Goal: Task Accomplishment & Management: Complete application form

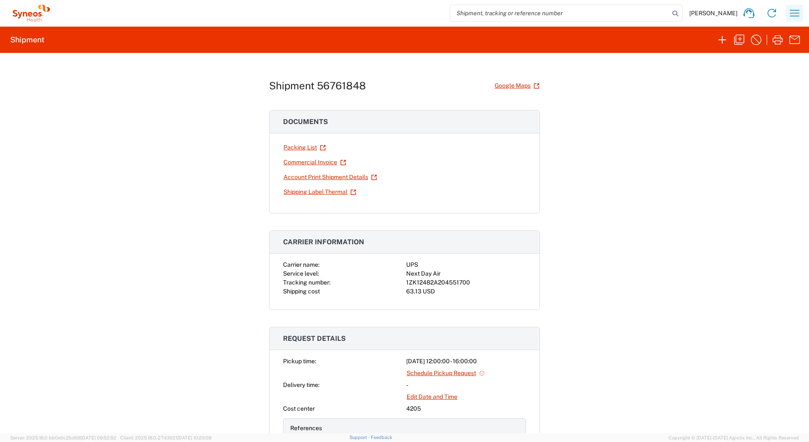
click at [790, 8] on icon "button" at bounding box center [795, 13] width 14 height 14
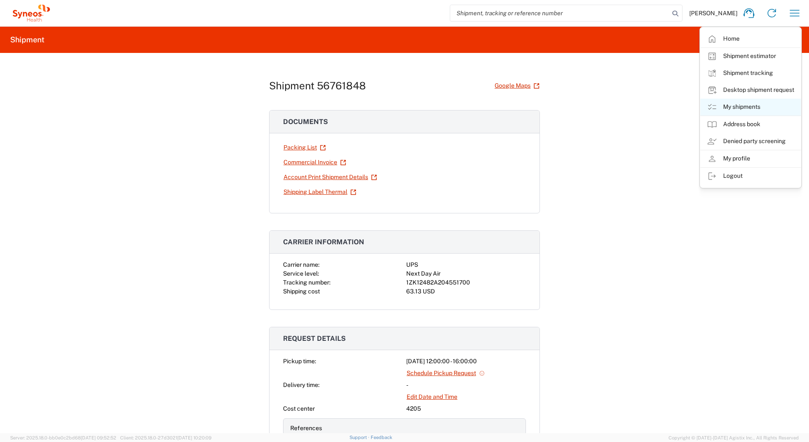
click at [736, 106] on link "My shipments" at bounding box center [750, 107] width 101 height 17
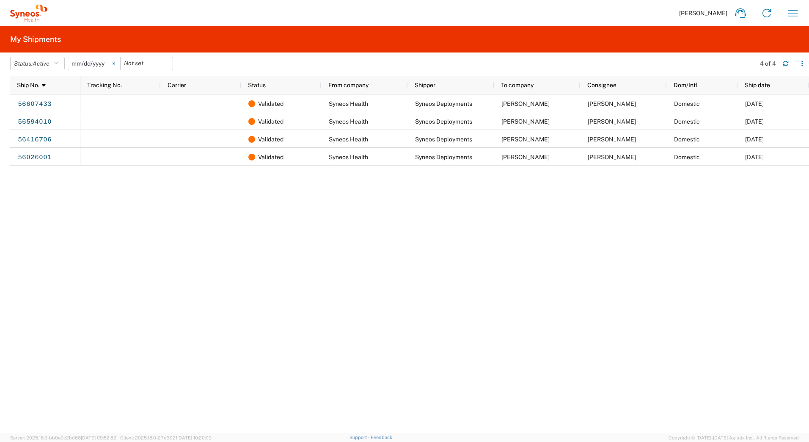
click at [115, 63] on icon at bounding box center [114, 64] width 2 height 2
click at [50, 61] on span "Active" at bounding box center [41, 63] width 17 height 7
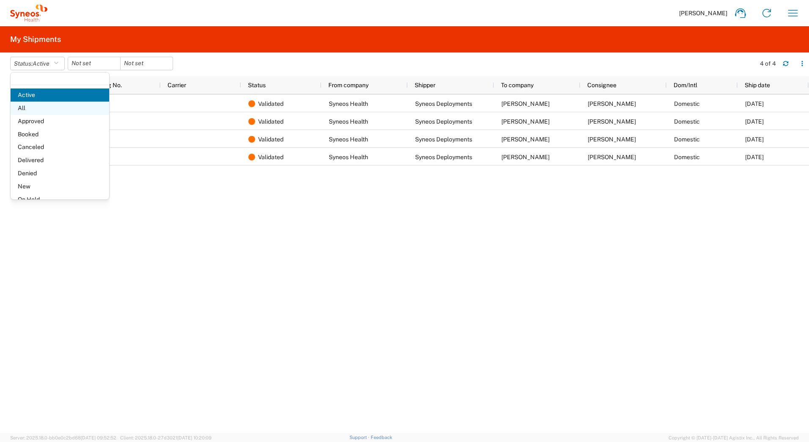
click at [36, 107] on span "All" at bounding box center [60, 108] width 99 height 13
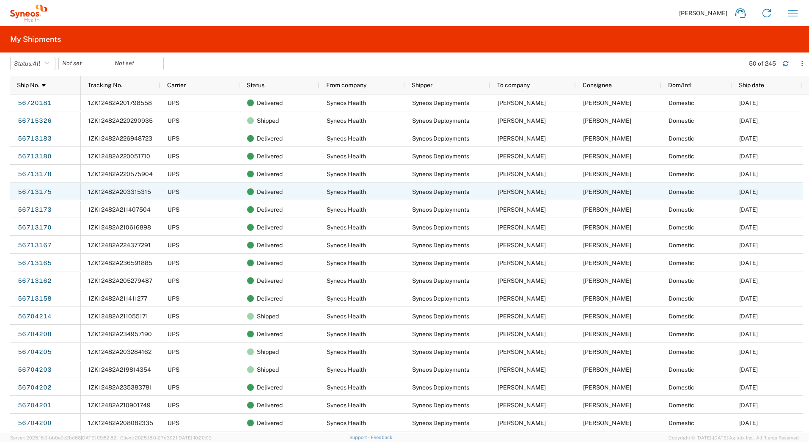
scroll to position [381, 0]
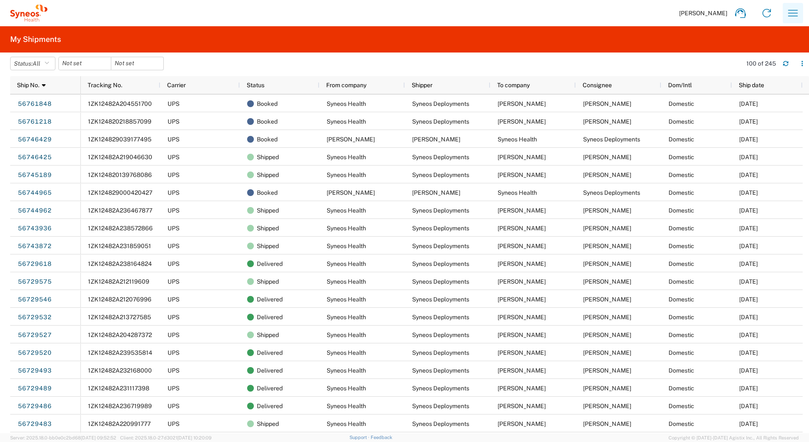
click at [796, 12] on icon "button" at bounding box center [793, 13] width 14 height 14
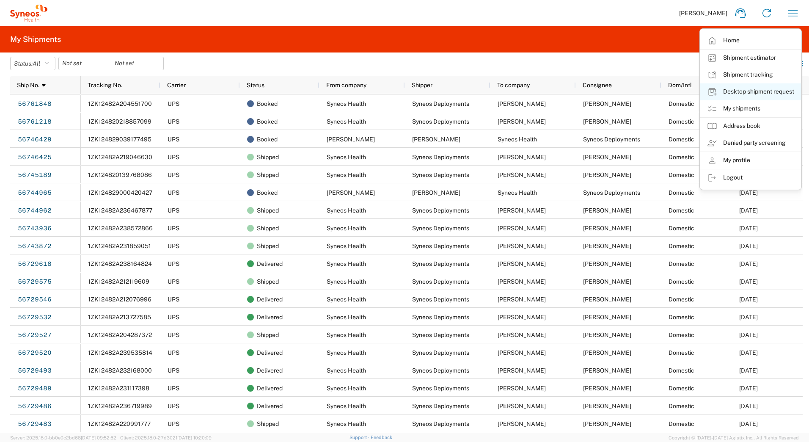
click at [738, 91] on link "Desktop shipment request" at bounding box center [750, 91] width 101 height 17
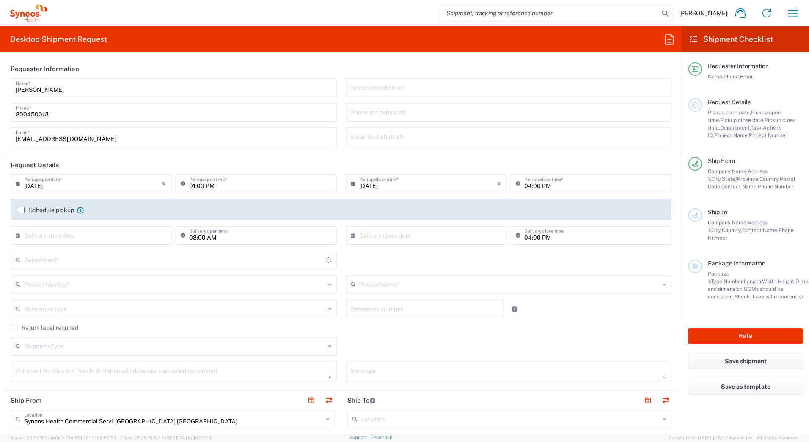
type input "[US_STATE]"
type input "[GEOGRAPHIC_DATA]"
type input "4205"
drag, startPoint x: 65, startPoint y: 90, endPoint x: 0, endPoint y: 88, distance: 65.2
click at [0, 88] on html "[PERSON_NAME] Home Shipment estimator Shipment tracking Desktop shipment reques…" at bounding box center [404, 221] width 809 height 442
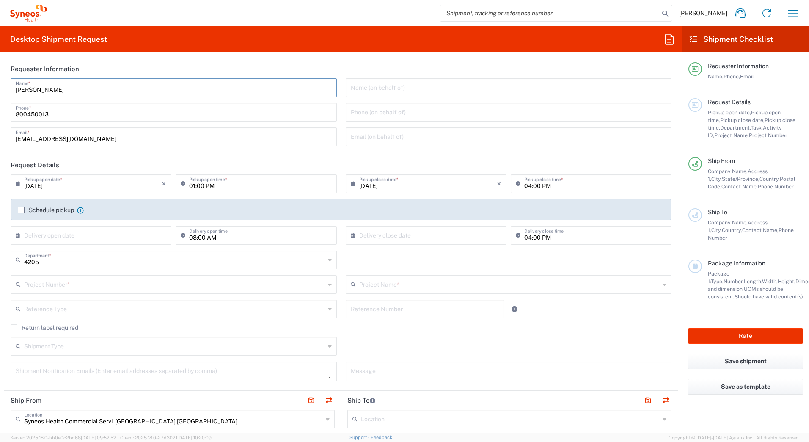
paste input "Syneos Deployments"
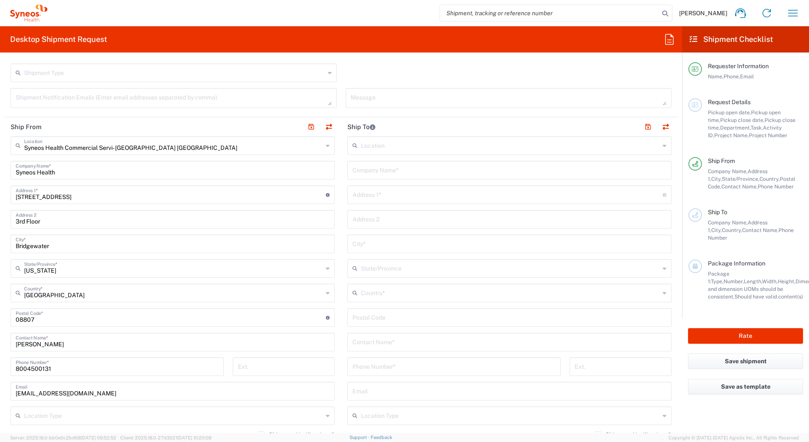
scroll to position [296, 0]
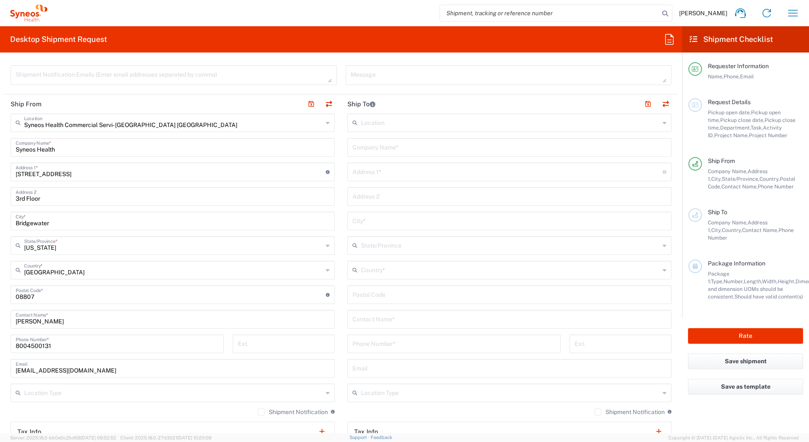
type input "Syneos Deployments"
drag, startPoint x: 57, startPoint y: 321, endPoint x: -2, endPoint y: 318, distance: 58.9
click at [0, 318] on html "[PERSON_NAME] Home Shipment estimator Shipment tracking Desktop shipment reques…" at bounding box center [404, 221] width 809 height 442
paste input "Syneos Deployments"
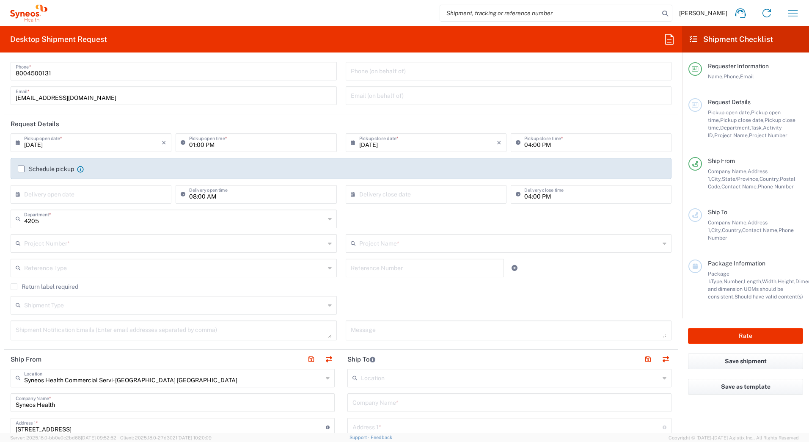
scroll to position [0, 0]
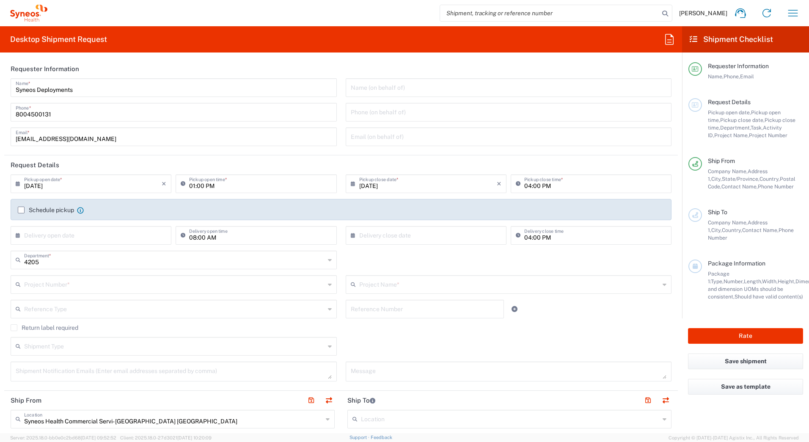
type input "Syneos Deployments"
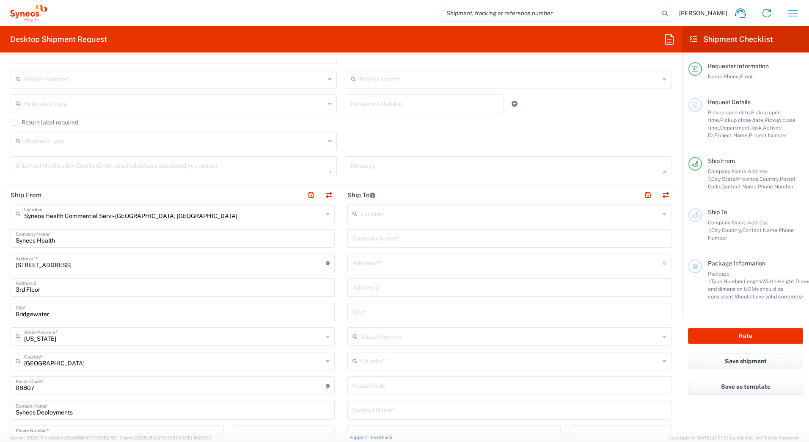
scroll to position [212, 0]
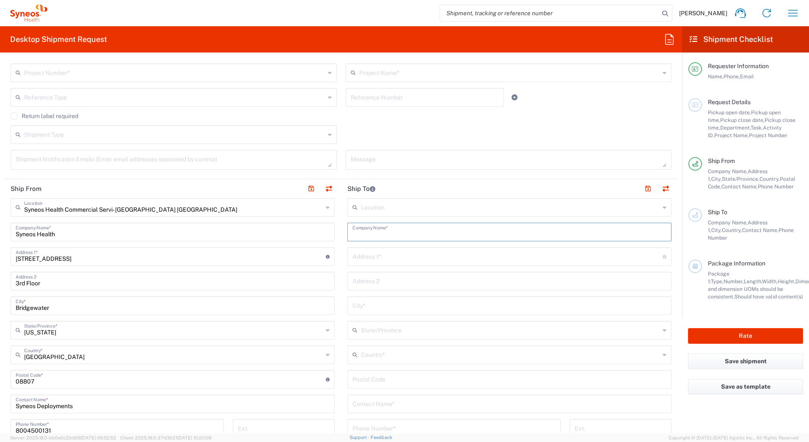
click at [359, 232] on input "text" at bounding box center [509, 231] width 314 height 15
paste input "[PERSON_NAME]"
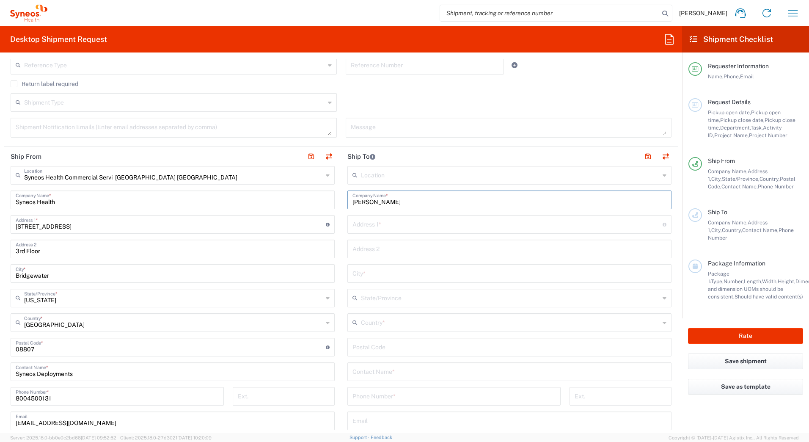
scroll to position [296, 0]
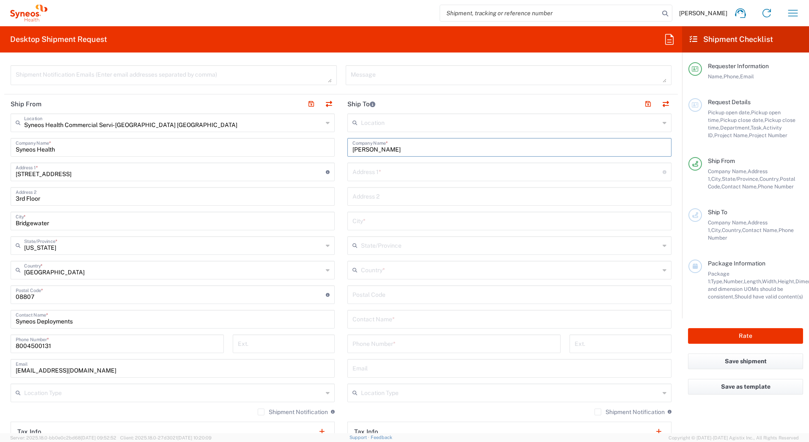
type input "[PERSON_NAME]"
click at [371, 319] on input "text" at bounding box center [509, 318] width 314 height 15
paste input "[PERSON_NAME]"
type input "[PERSON_NAME]"
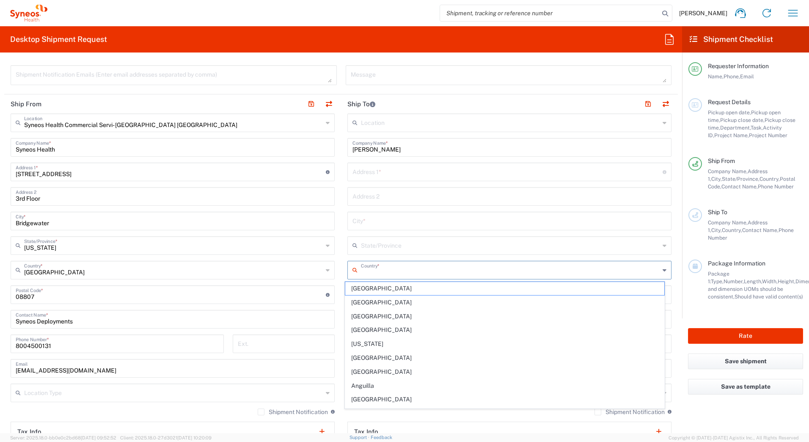
click at [367, 270] on input "text" at bounding box center [510, 269] width 299 height 15
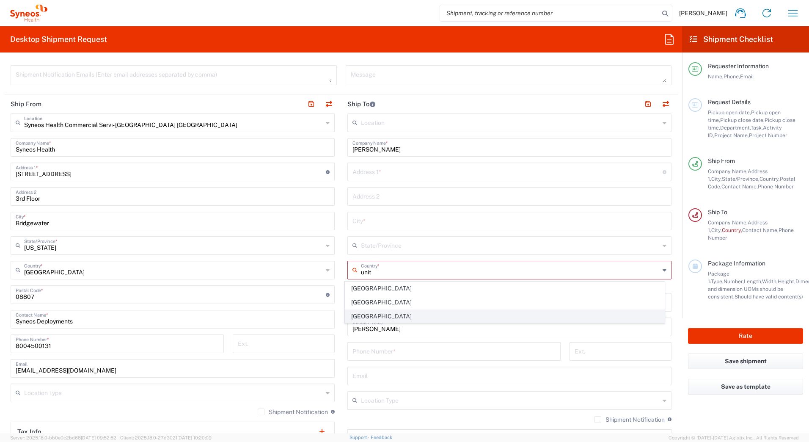
click at [355, 315] on span "[GEOGRAPHIC_DATA]" at bounding box center [504, 316] width 319 height 13
type input "[GEOGRAPHIC_DATA]"
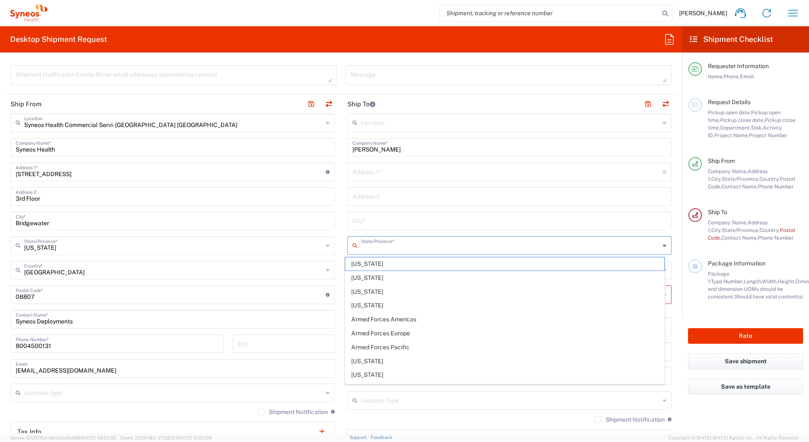
click at [366, 247] on input "text" at bounding box center [510, 244] width 299 height 15
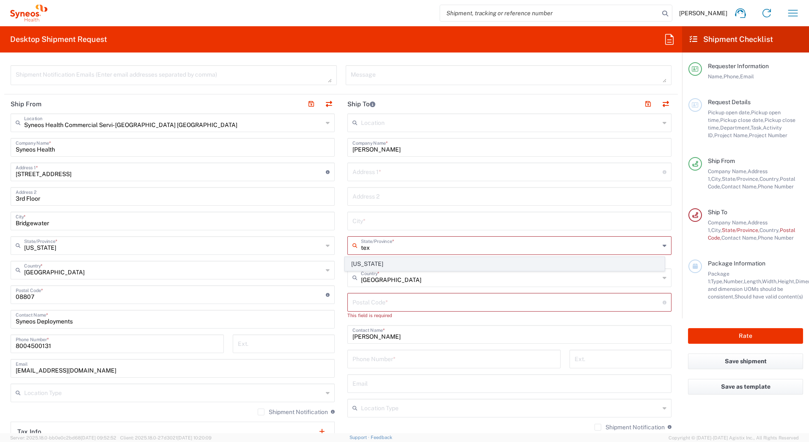
click at [359, 265] on span "[US_STATE]" at bounding box center [504, 263] width 319 height 13
type input "[US_STATE]"
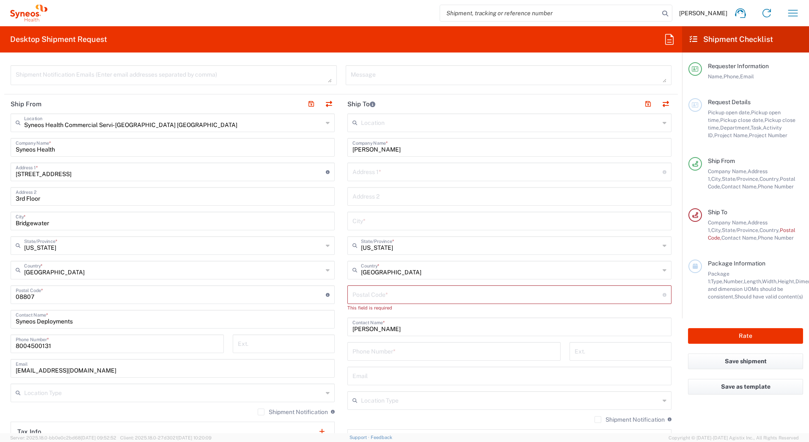
scroll to position [0, 0]
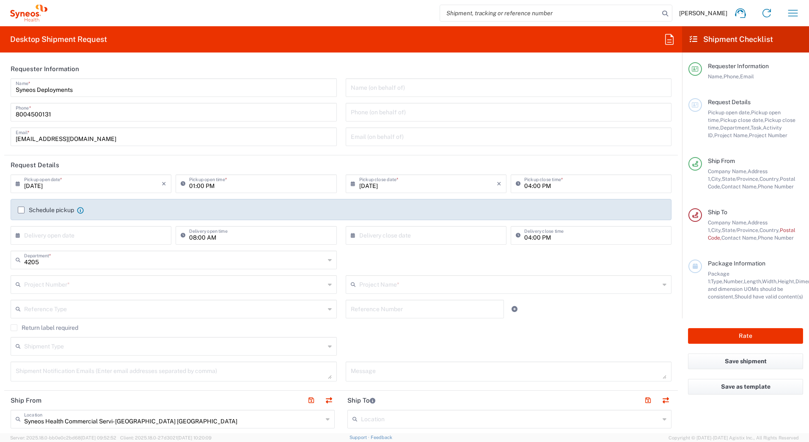
click at [55, 280] on input "text" at bounding box center [174, 283] width 301 height 15
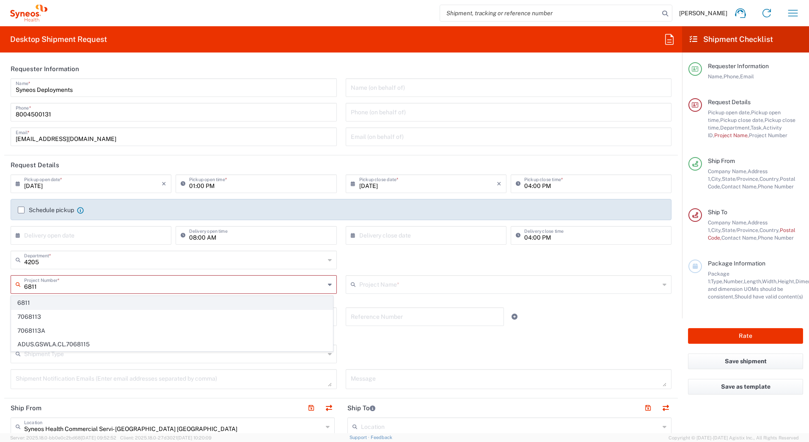
type input "6811"
click at [40, 299] on span "6811" at bounding box center [171, 302] width 321 height 13
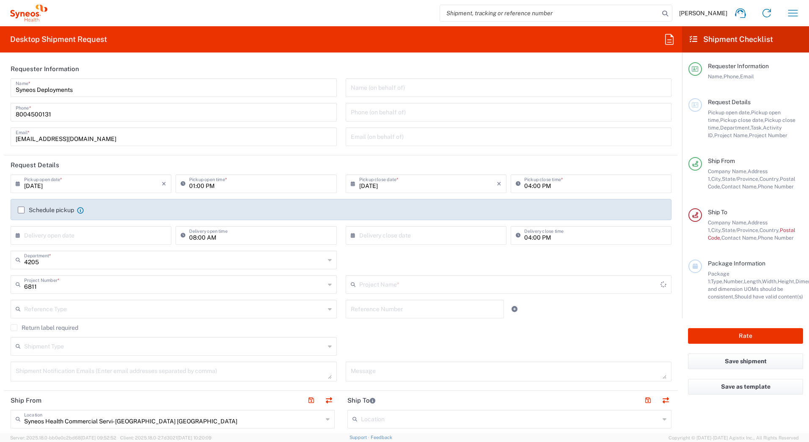
type input "EC-US_Otsuka America Pharm_Tel"
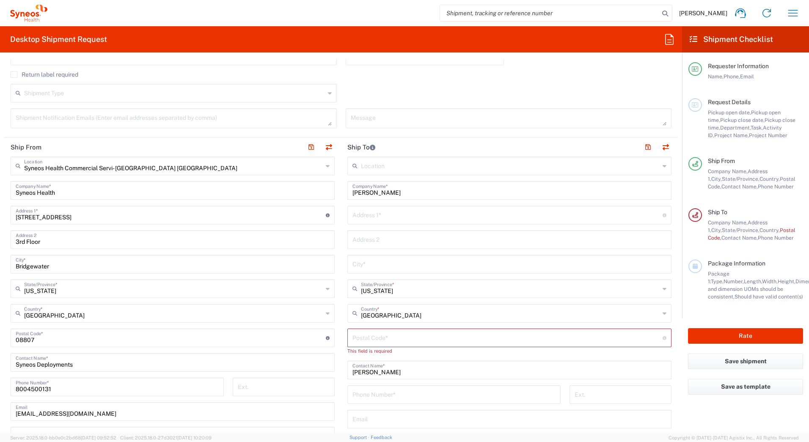
scroll to position [254, 0]
click at [374, 213] on input "text" at bounding box center [507, 213] width 310 height 15
paste input "[STREET_ADDRESS]"
type input "[STREET_ADDRESS]"
click at [381, 240] on input "text" at bounding box center [509, 238] width 314 height 15
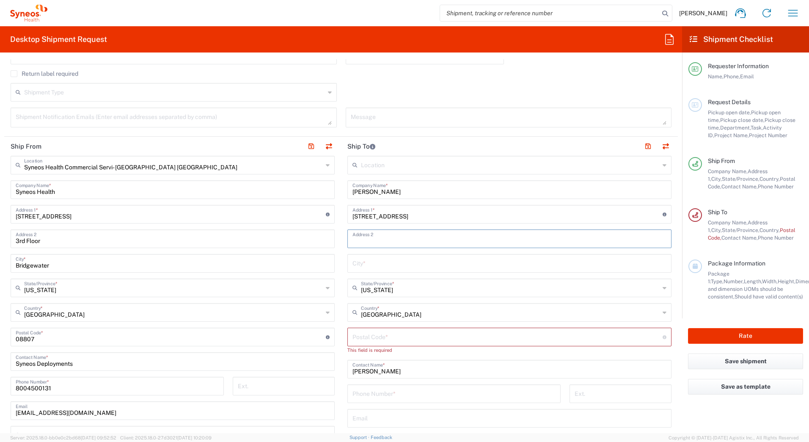
paste input "Apt: 2102"
type input "Apt: 2102"
click at [413, 217] on input "[STREET_ADDRESS]" at bounding box center [507, 213] width 310 height 15
type input "[STREET_ADDRESS]"
click at [358, 268] on input "text" at bounding box center [509, 262] width 314 height 15
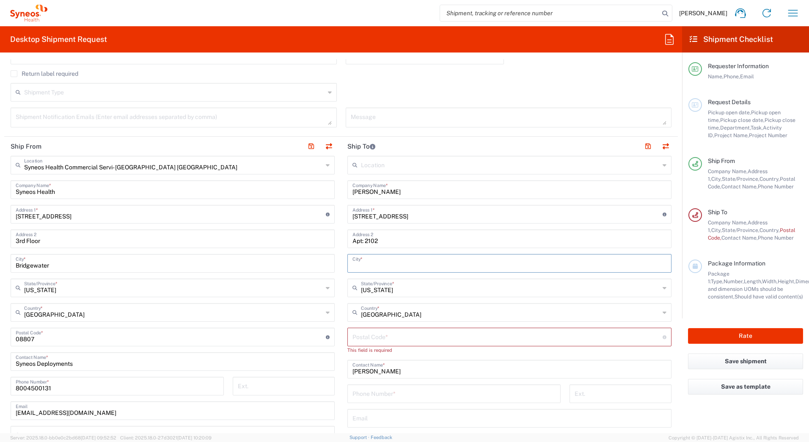
paste input "San Antonio"
type input "San Antonio"
click at [373, 341] on input "undefined" at bounding box center [507, 336] width 310 height 15
paste input "78247"
type input "78247"
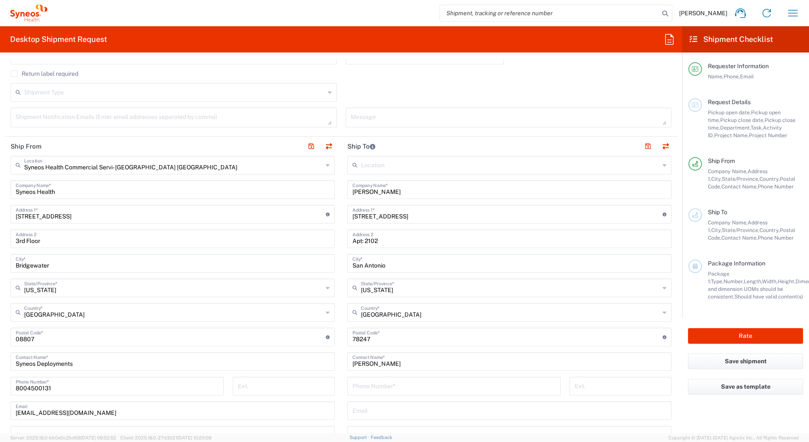
click at [366, 390] on input "tel" at bounding box center [453, 385] width 203 height 15
paste input "[PHONE_NUMBER]"
type input "[PHONE_NUMBER]"
click at [361, 242] on input "Apt: 2102" at bounding box center [509, 238] width 314 height 15
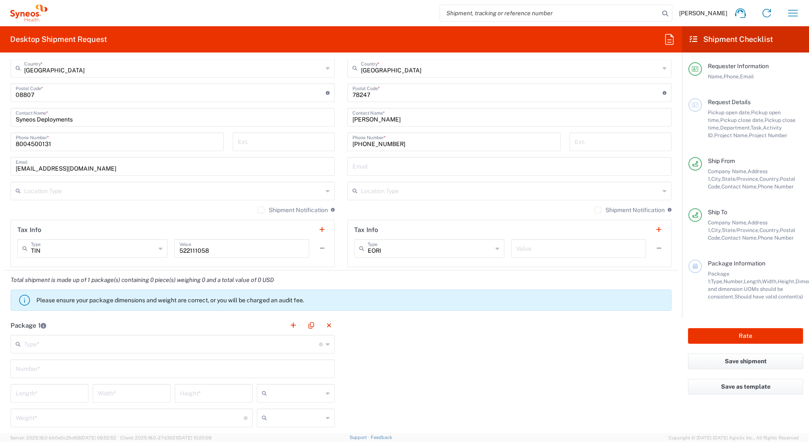
scroll to position [508, 0]
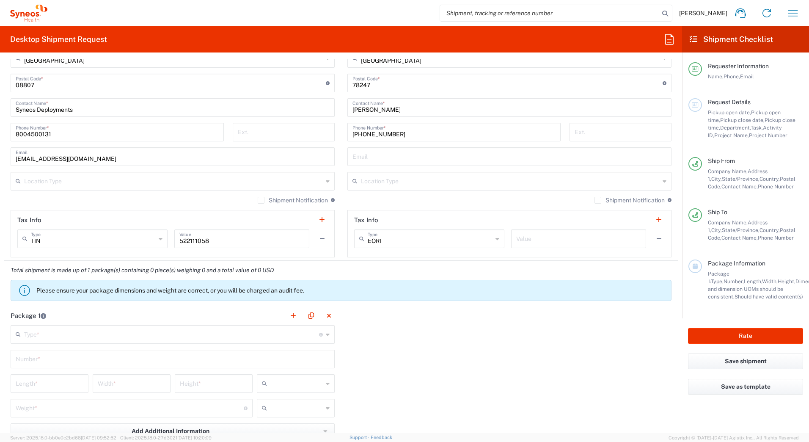
type input "Apt 2102"
click at [111, 331] on input "text" at bounding box center [171, 333] width 295 height 15
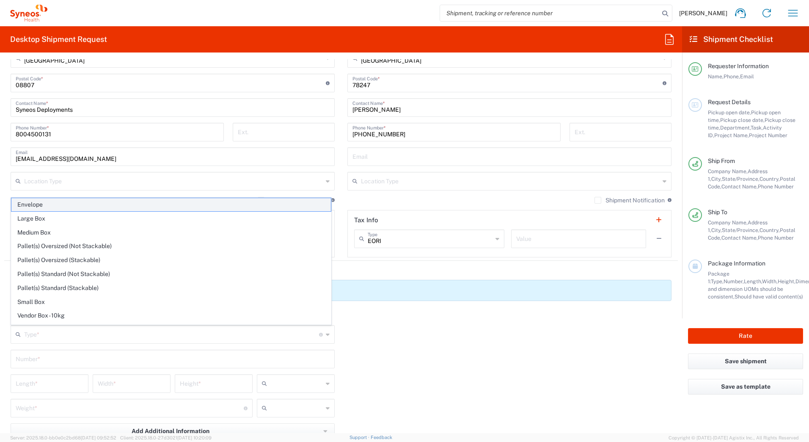
click at [40, 204] on span "Envelope" at bounding box center [170, 204] width 319 height 13
type input "Envelope"
type input "1"
type input "9.5"
type input "12.5"
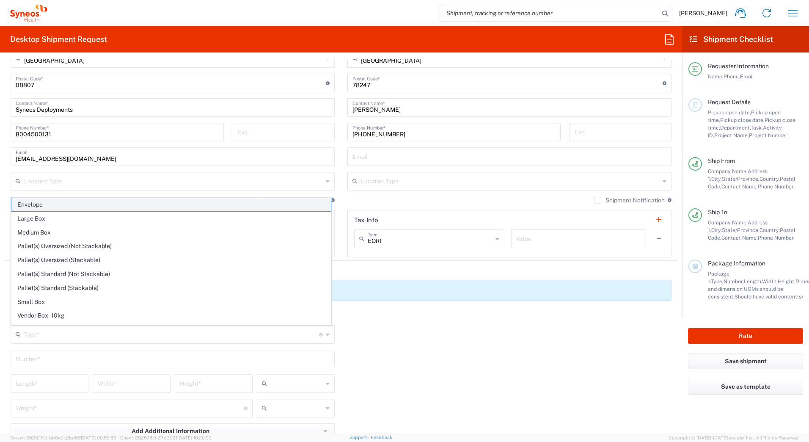
type input "0.25"
type input "in"
type input "0.45"
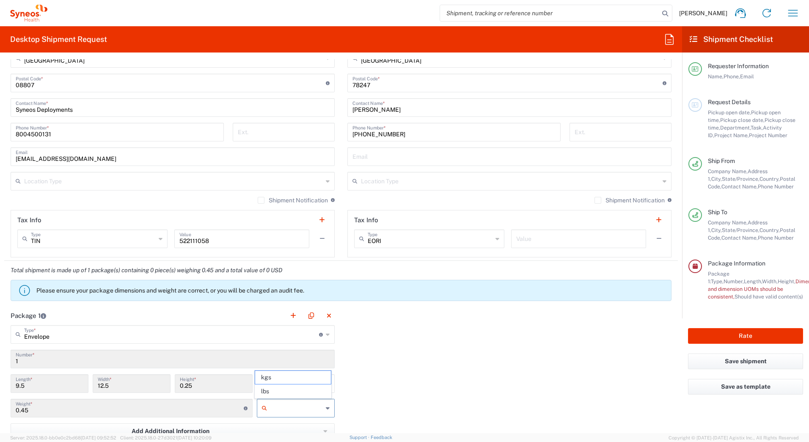
click at [278, 410] on input "text" at bounding box center [296, 408] width 52 height 14
click at [272, 392] on span "lbs" at bounding box center [292, 391] width 75 height 13
type input "lbs"
click at [37, 410] on input "0.45" at bounding box center [130, 407] width 228 height 15
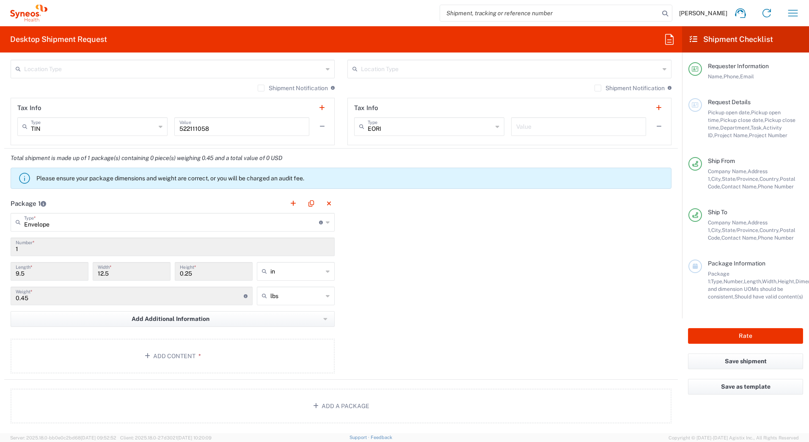
scroll to position [635, 0]
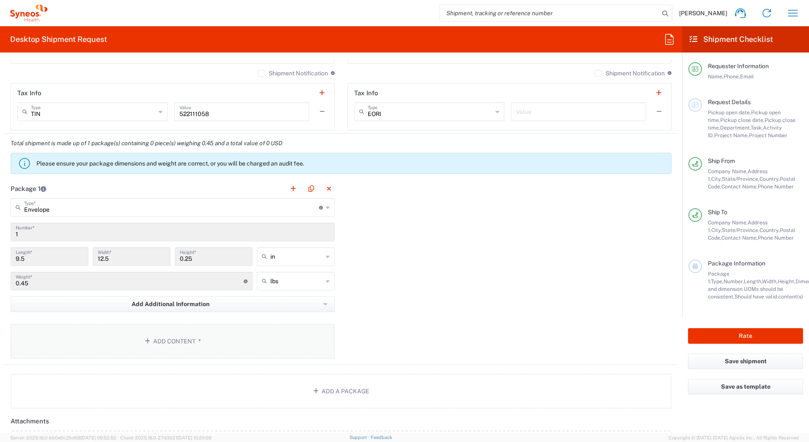
click at [170, 344] on button "Add Content *" at bounding box center [173, 341] width 324 height 35
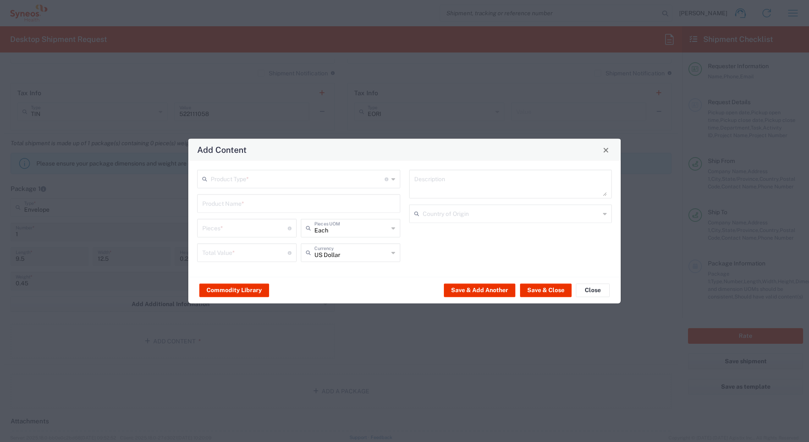
click at [217, 175] on input "text" at bounding box center [298, 178] width 174 height 15
click at [221, 211] on span "General Commodity" at bounding box center [298, 211] width 201 height 13
type input "General Commodity"
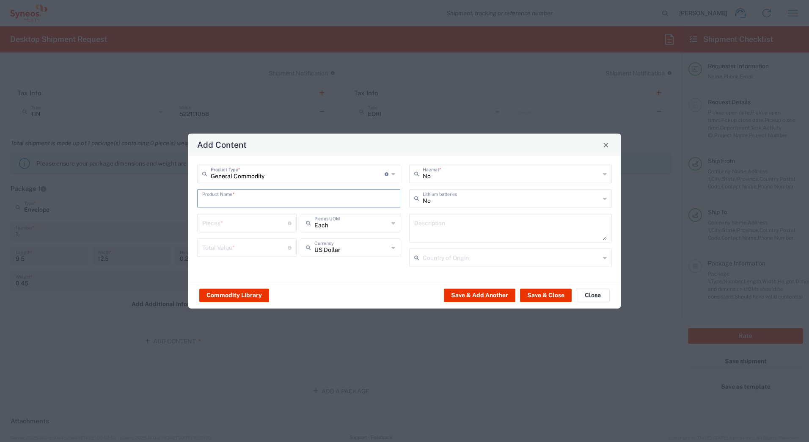
click at [214, 196] on input "text" at bounding box center [298, 197] width 193 height 15
type input "c"
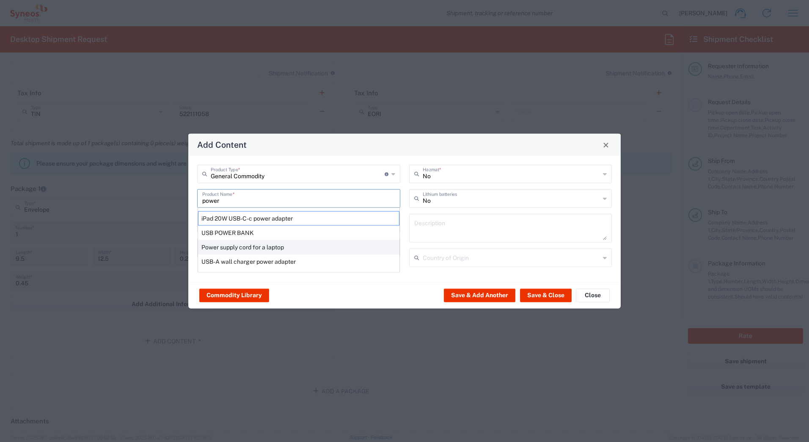
click at [238, 247] on div "Power supply cord for a laptop" at bounding box center [298, 247] width 201 height 14
type input "Power supply cord for a laptop"
type textarea "Power supply cord for a laptop"
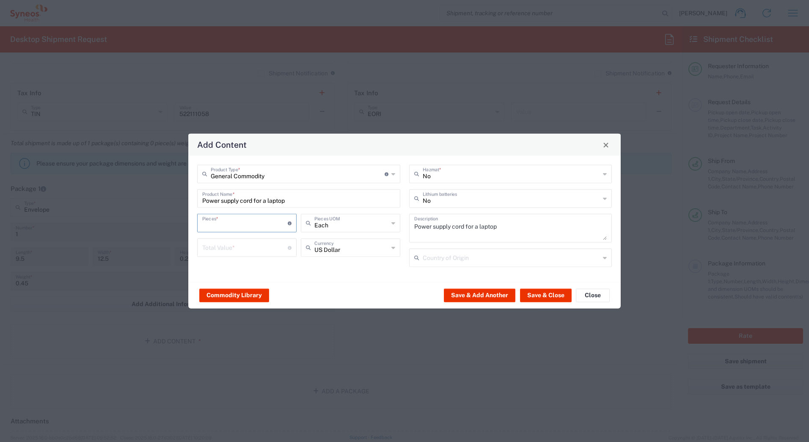
click at [227, 215] on input "number" at bounding box center [244, 222] width 85 height 15
type input "1"
click at [224, 246] on input "number" at bounding box center [244, 247] width 85 height 15
type input "20"
click at [531, 297] on button "Save & Close" at bounding box center [546, 295] width 52 height 14
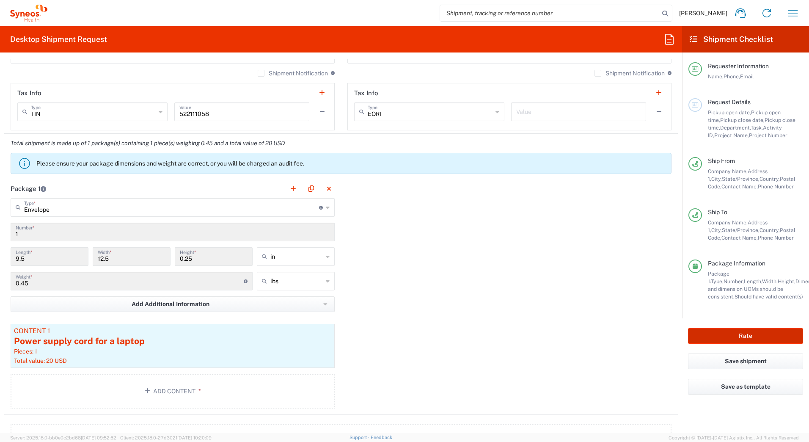
click at [709, 332] on button "Rate" at bounding box center [745, 336] width 115 height 16
type input "6811"
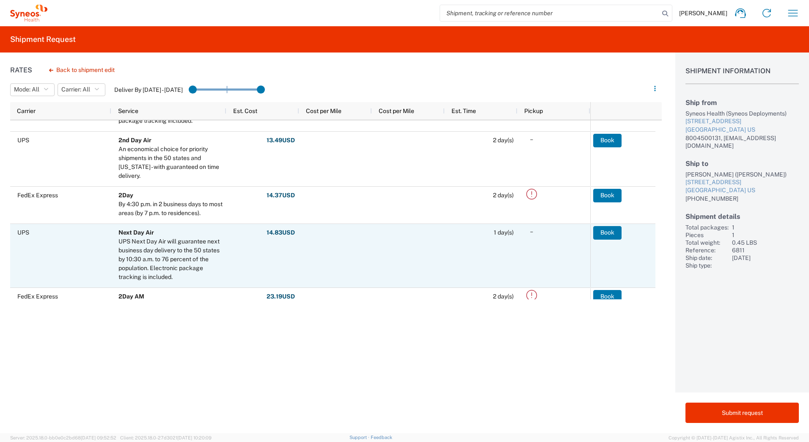
scroll to position [254, 0]
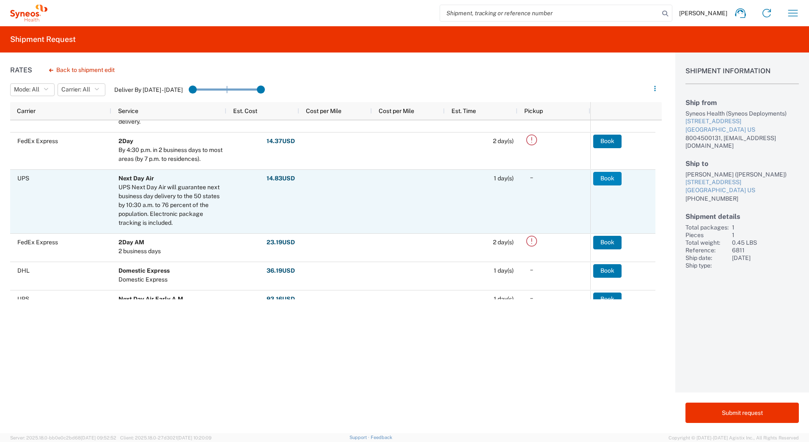
click at [604, 179] on button "Book" at bounding box center [607, 179] width 28 height 14
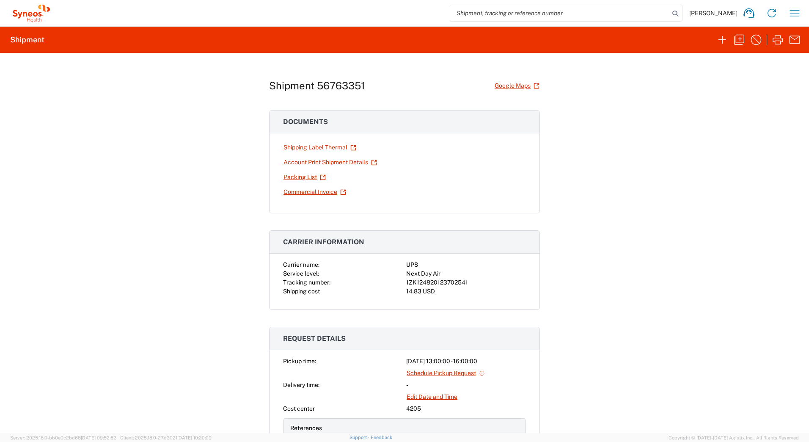
click at [448, 284] on div "1ZK124820123702541" at bounding box center [466, 282] width 120 height 9
copy div "1ZK124820123702541"
click at [299, 147] on link "Shipping Label Thermal" at bounding box center [320, 147] width 74 height 15
copy div "1ZK124820123702541"
